Goal: Task Accomplishment & Management: Complete application form

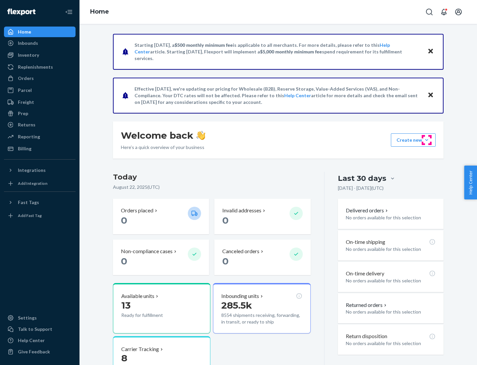
click at [427, 140] on button "Create new Create new inbound Create new order Create new product" at bounding box center [413, 139] width 45 height 13
click at [40, 43] on div "Inbounds" at bounding box center [40, 42] width 70 height 9
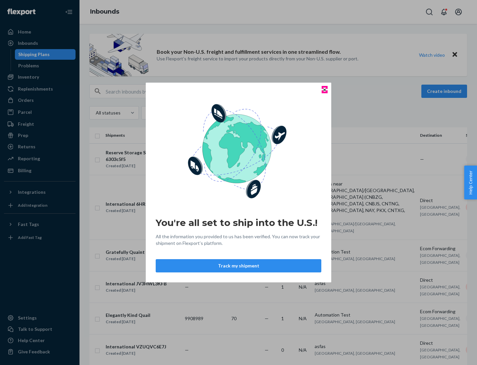
click at [325, 89] on icon "Close" at bounding box center [325, 89] width 3 height 3
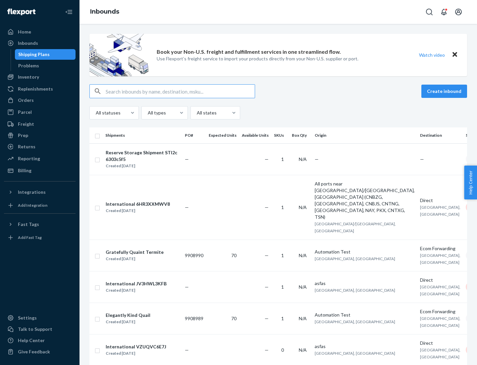
click at [445, 91] on button "Create inbound" at bounding box center [445, 91] width 46 height 13
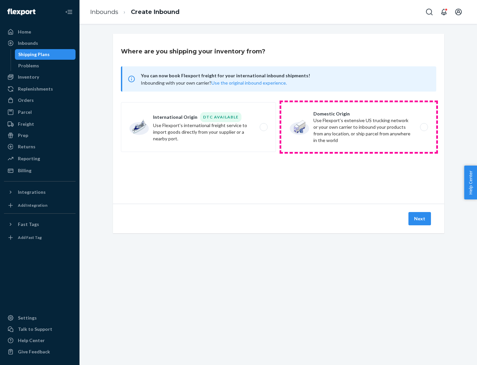
click at [359, 127] on label "Domestic Origin Use Flexport’s extensive US trucking network or your own carrie…" at bounding box center [358, 127] width 155 height 50
click at [424, 127] on input "Domestic Origin Use Flexport’s extensive US trucking network or your own carrie…" at bounding box center [426, 127] width 4 height 4
radio input "true"
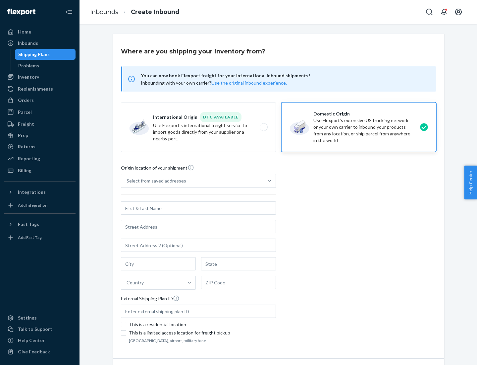
click at [193, 181] on div "Select from saved addresses" at bounding box center [192, 180] width 143 height 13
click at [127, 181] on input "Select from saved addresses" at bounding box center [127, 180] width 1 height 7
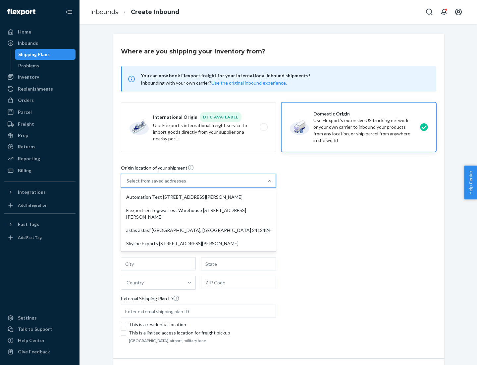
scroll to position [3, 0]
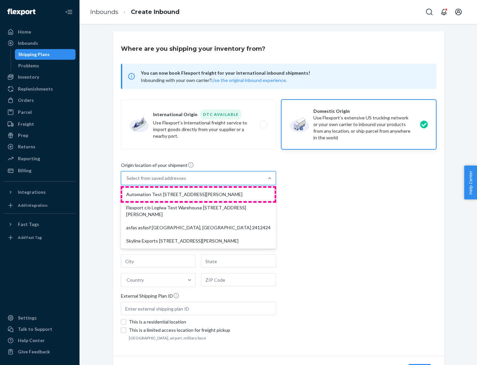
click at [199, 194] on div "Automation Test [STREET_ADDRESS][PERSON_NAME]" at bounding box center [198, 194] width 152 height 13
click at [127, 181] on input "option Automation Test [STREET_ADDRESS][PERSON_NAME] focused, 1 of 4. 4 results…" at bounding box center [127, 178] width 1 height 7
type input "Automation Test"
type input "9th Floor"
type input "[GEOGRAPHIC_DATA]"
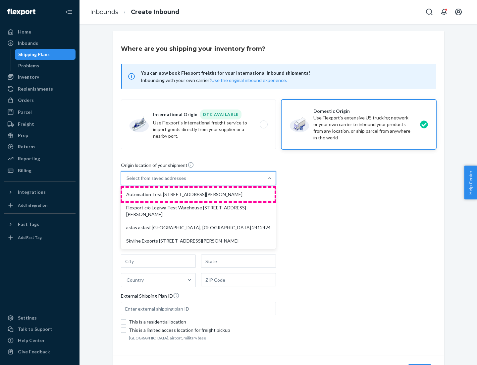
type input "CA"
type input "94104"
type input "[STREET_ADDRESS][PERSON_NAME]"
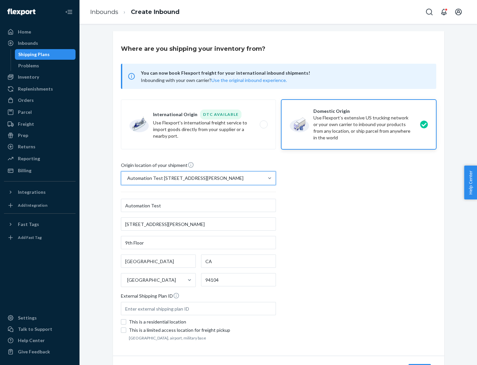
scroll to position [39, 0]
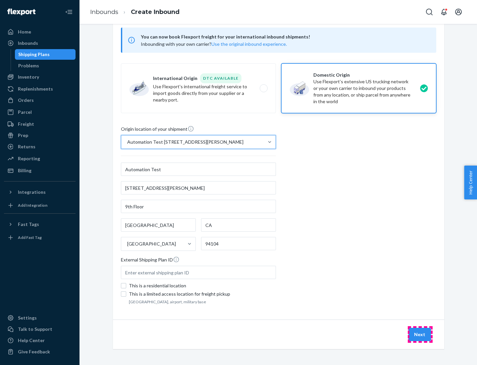
click at [420, 334] on button "Next" at bounding box center [420, 333] width 23 height 13
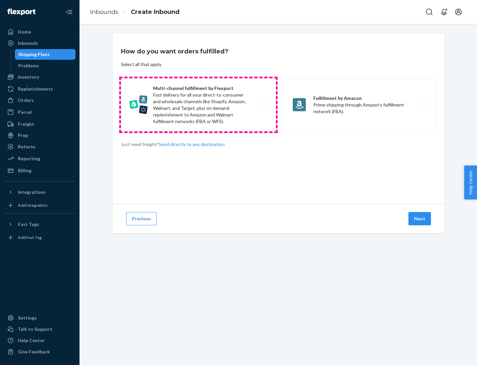
click at [199, 105] on label "Multi-channel fulfillment by Flexport Fast delivery for all your direct-to-cons…" at bounding box center [198, 104] width 155 height 53
click at [264, 105] on input "Multi-channel fulfillment by Flexport Fast delivery for all your direct-to-cons…" at bounding box center [266, 105] width 4 height 4
radio input "true"
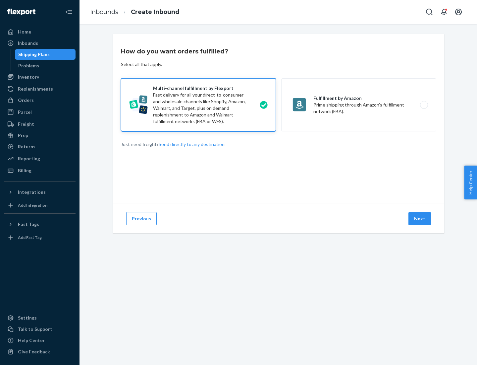
click at [420, 218] on button "Next" at bounding box center [420, 218] width 23 height 13
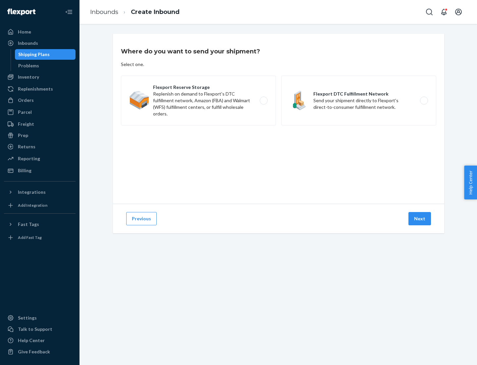
click at [199, 100] on label "Flexport Reserve Storage Replenish on demand to Flexport's DTC fulfillment netw…" at bounding box center [198, 101] width 155 height 50
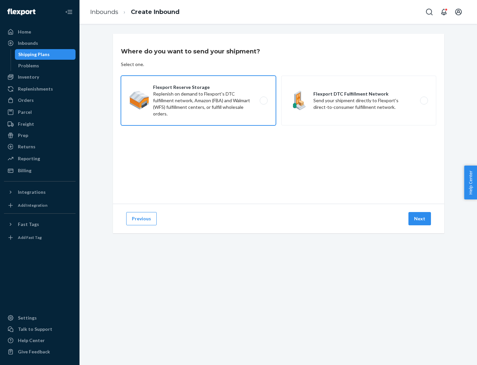
click at [264, 100] on input "Flexport Reserve Storage Replenish on demand to Flexport's DTC fulfillment netw…" at bounding box center [266, 100] width 4 height 4
radio input "true"
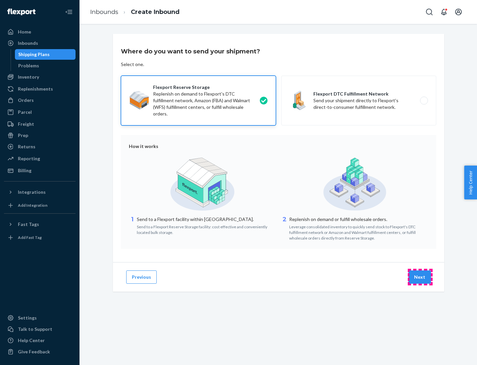
click at [420, 277] on button "Next" at bounding box center [420, 276] width 23 height 13
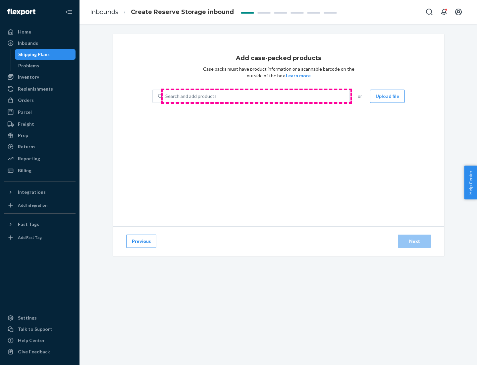
click at [257, 96] on div "Search and add products" at bounding box center [256, 96] width 187 height 12
click at [166, 96] on input "Search and add products" at bounding box center [165, 96] width 1 height 7
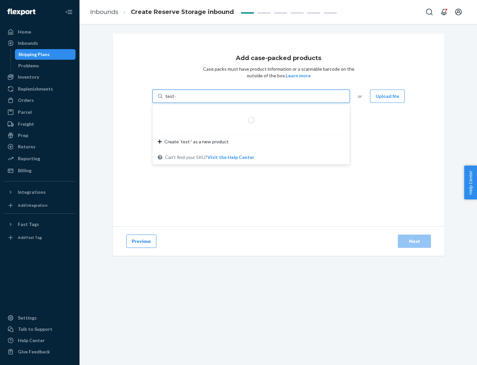
type input "test-syn"
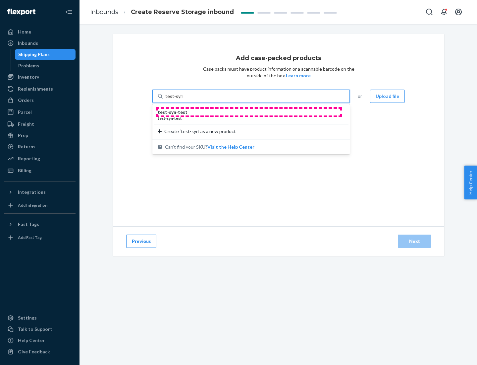
click at [249, 112] on div "test - syn - test" at bounding box center [249, 112] width 182 height 7
click at [183, 99] on input "test-syn" at bounding box center [173, 96] width 17 height 7
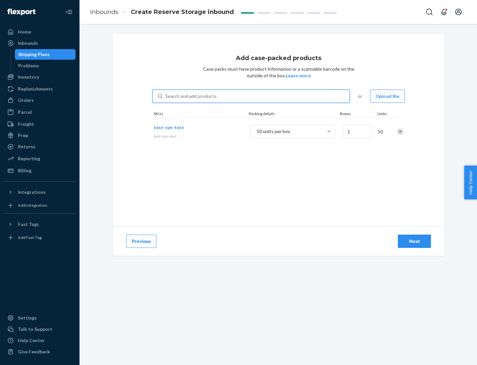
type input "1"
click at [415, 241] on div "Next" at bounding box center [415, 241] width 22 height 7
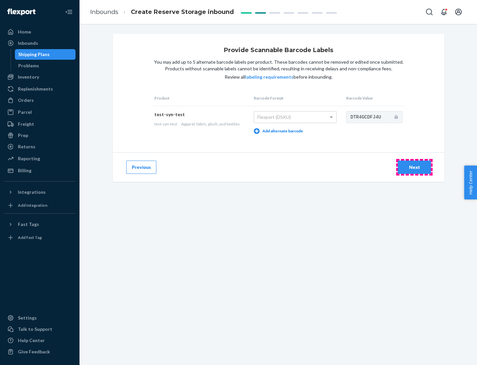
click at [415, 167] on div "Next" at bounding box center [415, 167] width 22 height 7
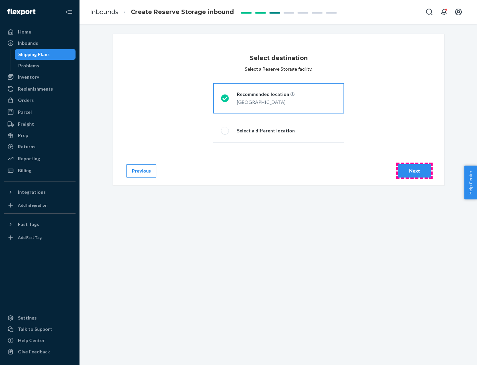
click at [415, 171] on div "Next" at bounding box center [415, 170] width 22 height 7
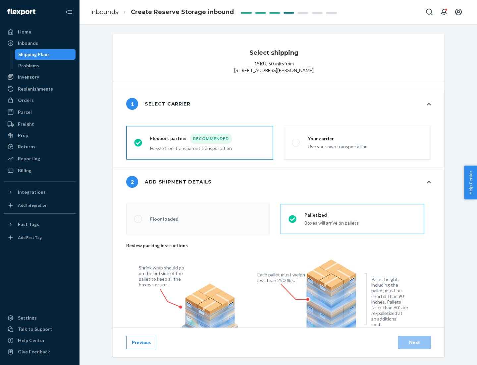
radio input "false"
type input "1"
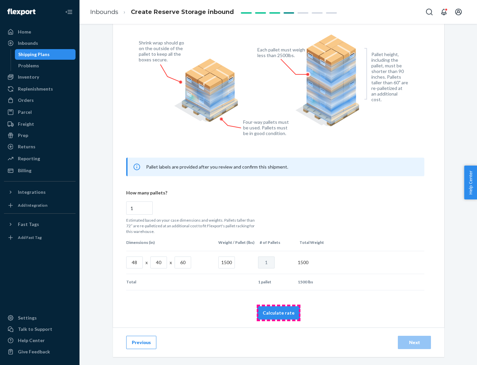
click at [279, 312] on button "Calculate rate" at bounding box center [278, 312] width 43 height 13
radio input "false"
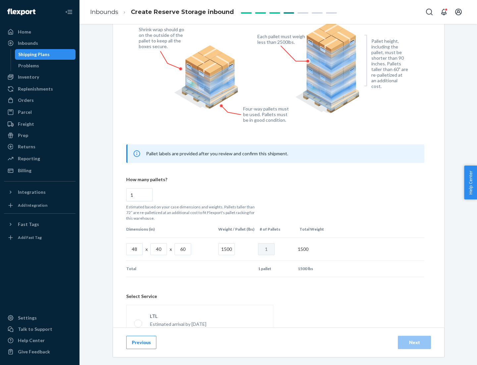
scroll to position [293, 0]
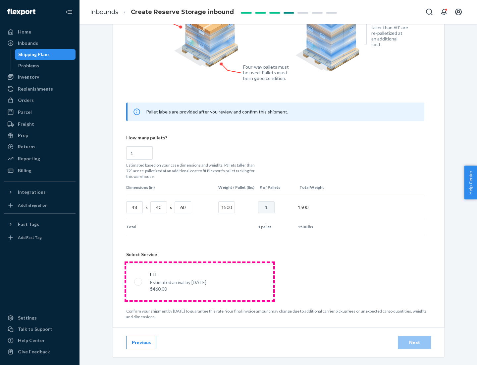
click at [200, 281] on p "Estimated arrival by [DATE]" at bounding box center [178, 282] width 56 height 7
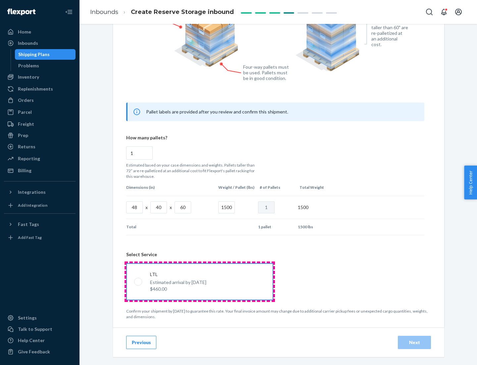
click at [139, 281] on input "LTL Estimated arrival by [DATE] $460.00" at bounding box center [136, 281] width 4 height 4
radio input "true"
radio input "false"
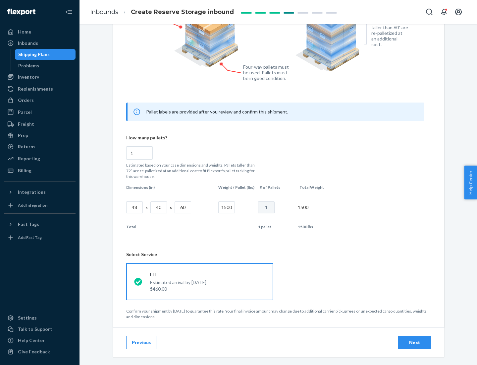
click at [415, 342] on div "Next" at bounding box center [415, 342] width 22 height 7
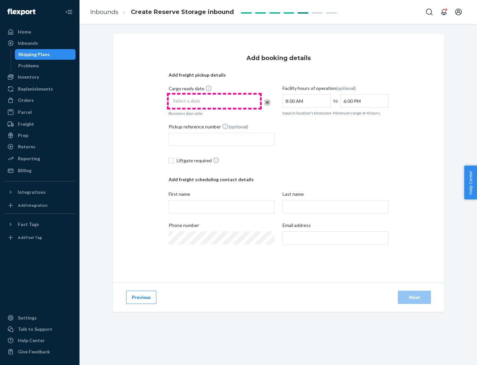
click at [214, 101] on div "Select a date" at bounding box center [214, 100] width 91 height 13
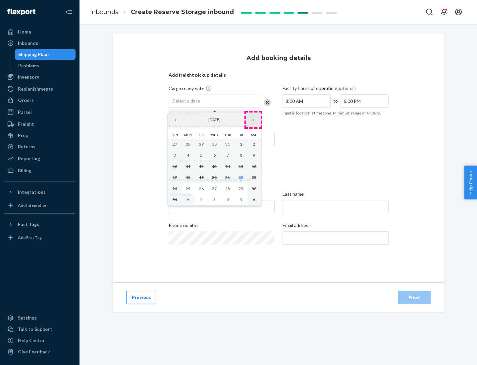
click at [254, 120] on button "›" at bounding box center [253, 119] width 15 height 15
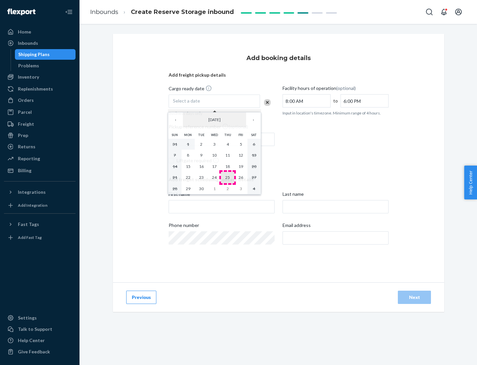
click at [228, 177] on abbr "25" at bounding box center [227, 177] width 5 height 5
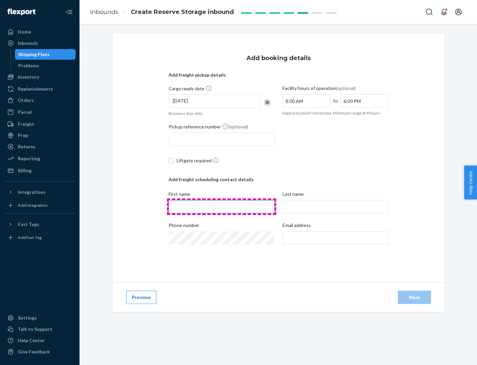
click at [222, 207] on input "First name" at bounding box center [222, 206] width 106 height 13
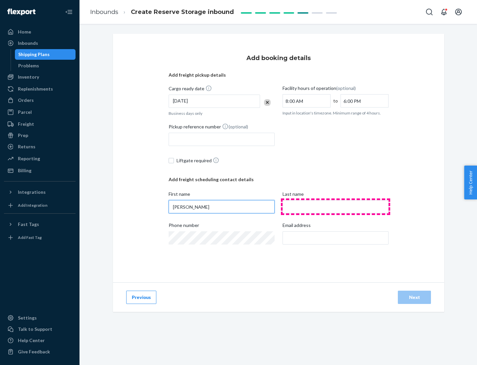
type input "[PERSON_NAME]"
click at [336, 207] on input "Last name" at bounding box center [336, 206] width 106 height 13
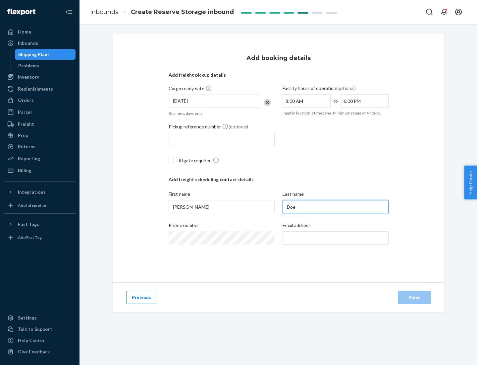
type input "Doe"
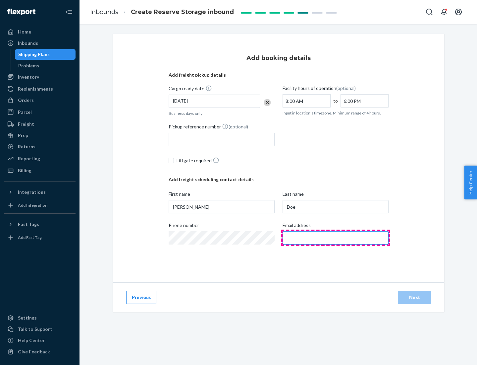
click at [336, 238] on input "Email address" at bounding box center [336, 237] width 106 height 13
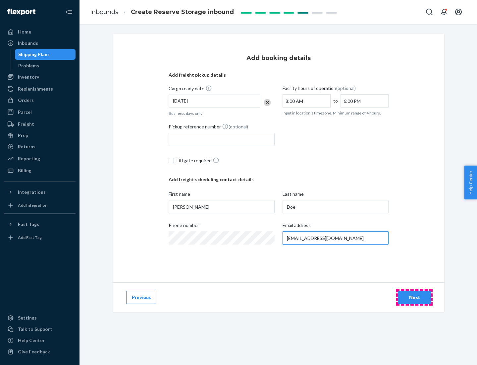
type input "[EMAIL_ADDRESS][DOMAIN_NAME]"
click at [415, 297] on div "Next" at bounding box center [415, 297] width 22 height 7
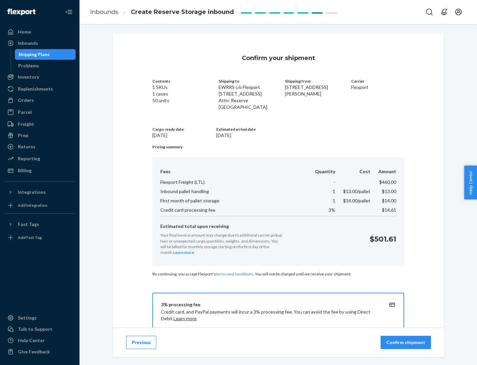
scroll to position [95, 0]
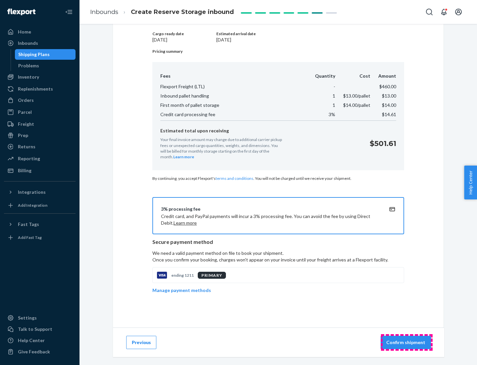
click at [407, 342] on p "Confirm shipment" at bounding box center [405, 342] width 39 height 7
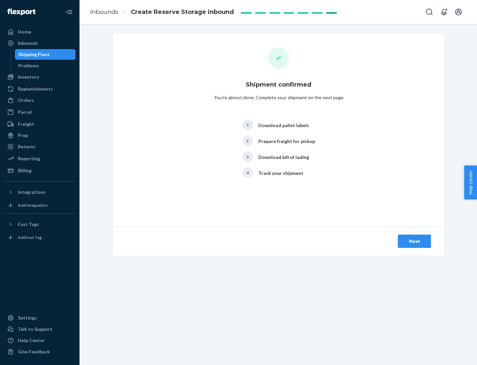
click at [415, 241] on div "Next" at bounding box center [415, 241] width 22 height 7
